Goal: Task Accomplishment & Management: Use online tool/utility

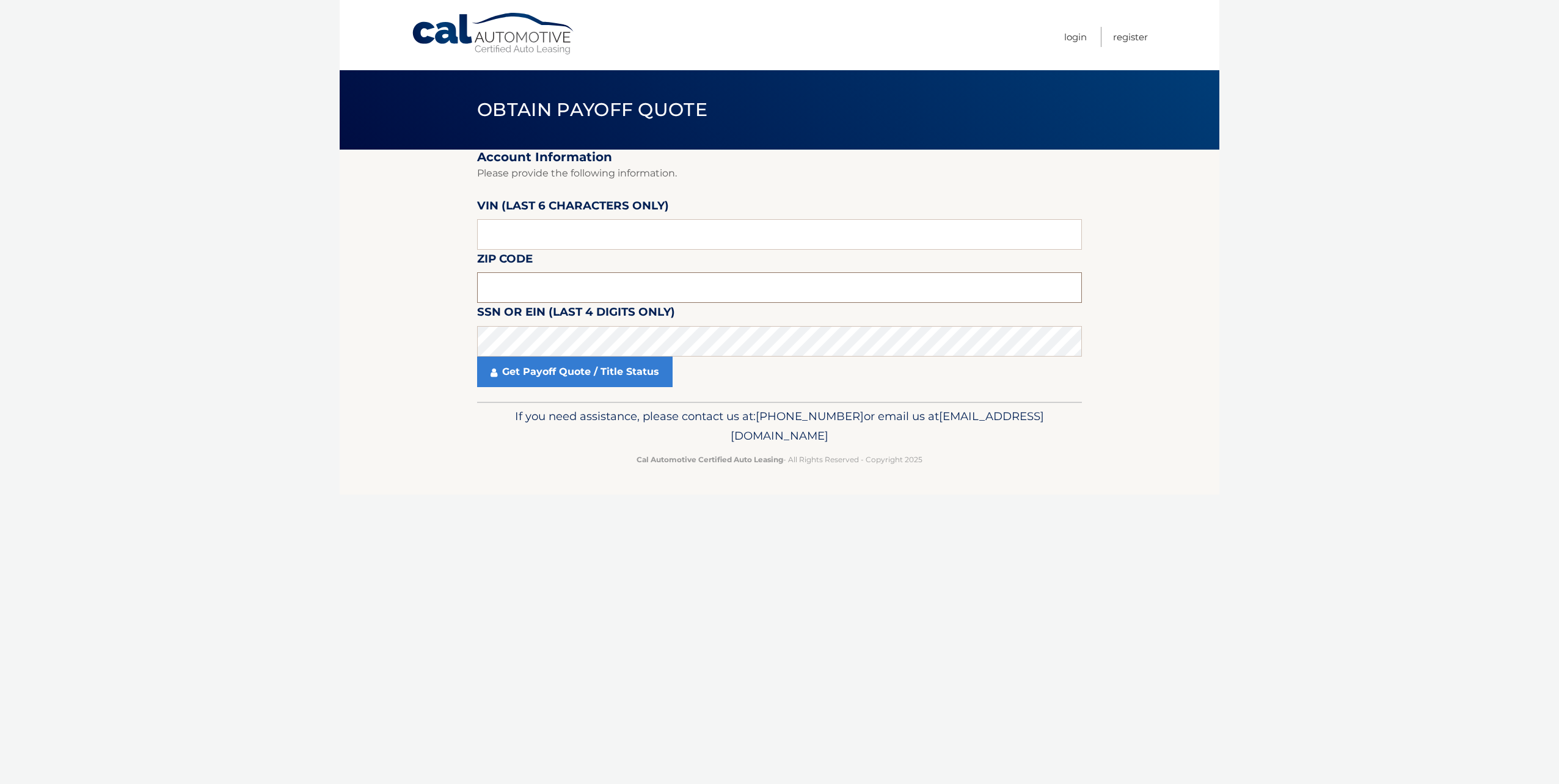
click at [754, 292] on input "text" at bounding box center [779, 288] width 605 height 31
type input "11374"
click at [645, 244] on input "text" at bounding box center [779, 234] width 605 height 31
paste input "008479"
type input "008479"
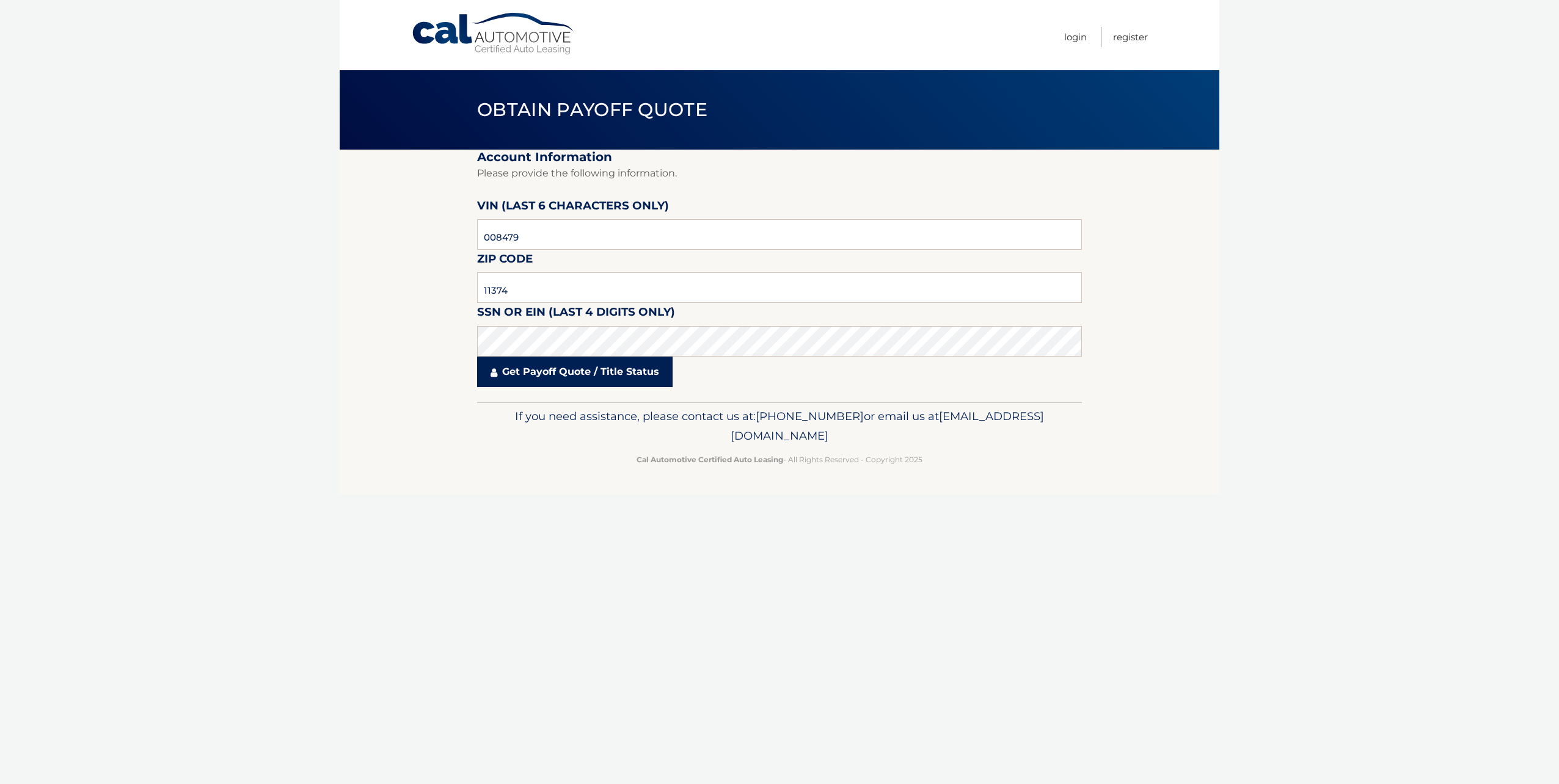
click at [601, 374] on link "Get Payoff Quote / Title Status" at bounding box center [575, 372] width 196 height 31
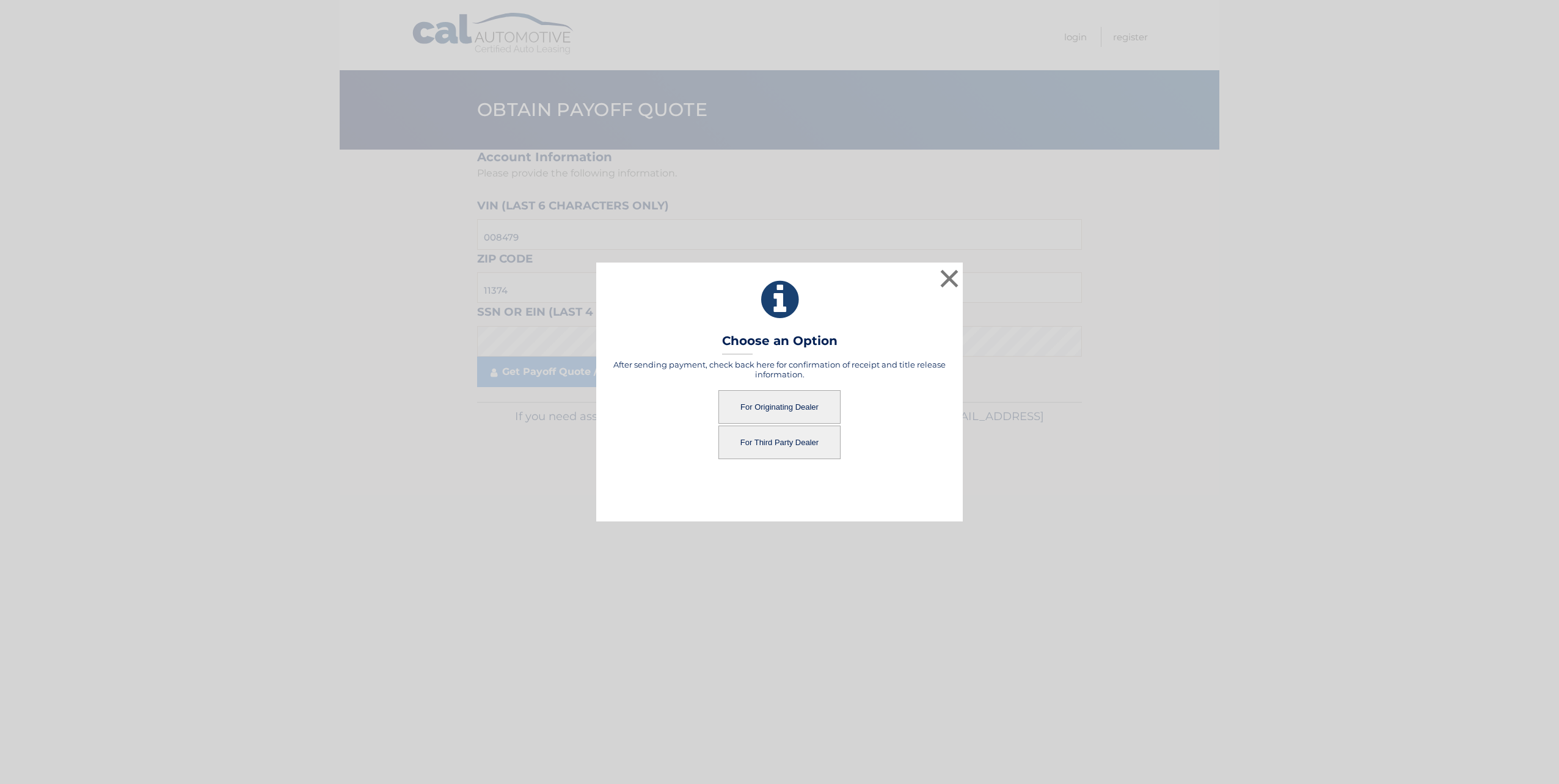
click at [752, 401] on button "For Originating Dealer" at bounding box center [780, 406] width 122 height 33
